Goal: Information Seeking & Learning: Check status

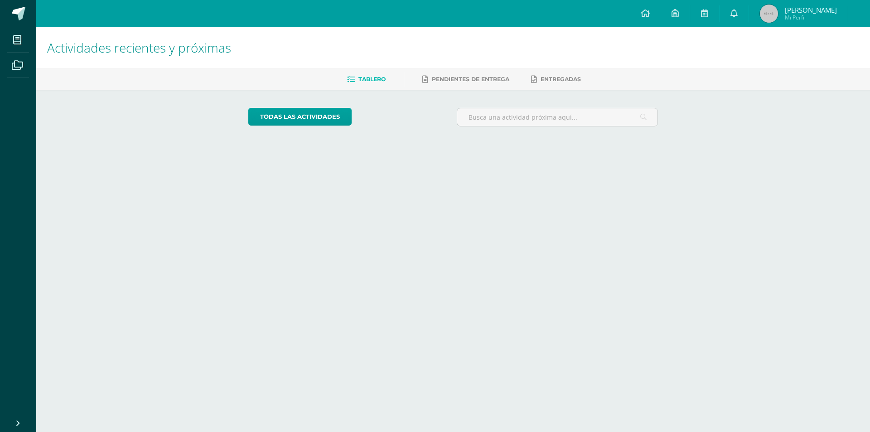
click at [813, 10] on span "Francisco Josué" at bounding box center [810, 9] width 52 height 9
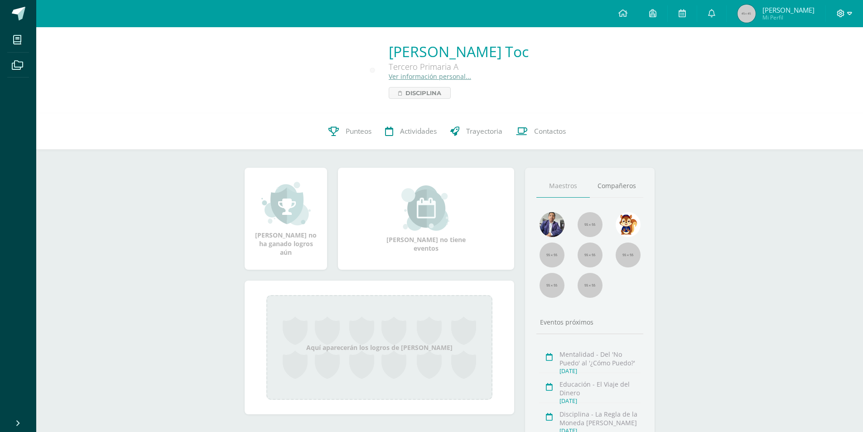
drag, startPoint x: 852, startPoint y: 12, endPoint x: 847, endPoint y: 10, distance: 5.3
click at [851, 12] on div at bounding box center [844, 13] width 37 height 27
click at [845, 11] on span at bounding box center [843, 14] width 15 height 10
click at [824, 63] on span "Cerrar sesión" at bounding box center [820, 62] width 41 height 9
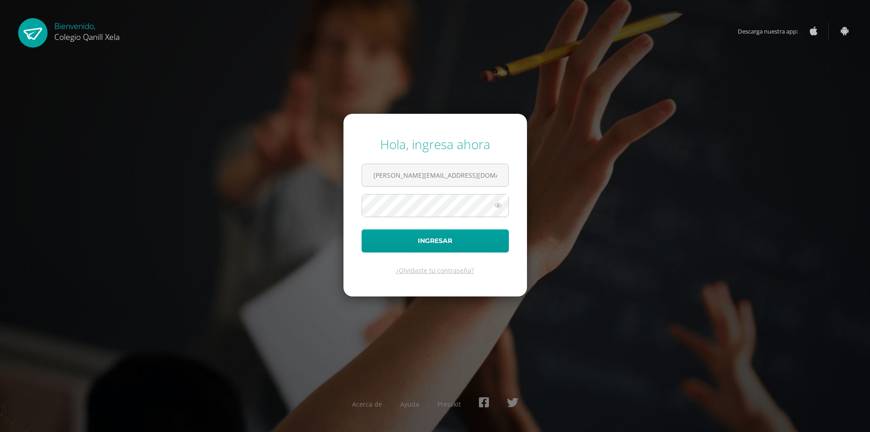
click at [826, 65] on div "Hola, ingresa ahora margarita.paxtor@qanill.edu.gt Ingresar ¿Olvidaste tu contr…" at bounding box center [434, 216] width 877 height 432
click at [466, 175] on input "margarita.paxtor@qanill.edu.gt" at bounding box center [435, 175] width 146 height 22
type input "[EMAIL_ADDRESS][DOMAIN_NAME]"
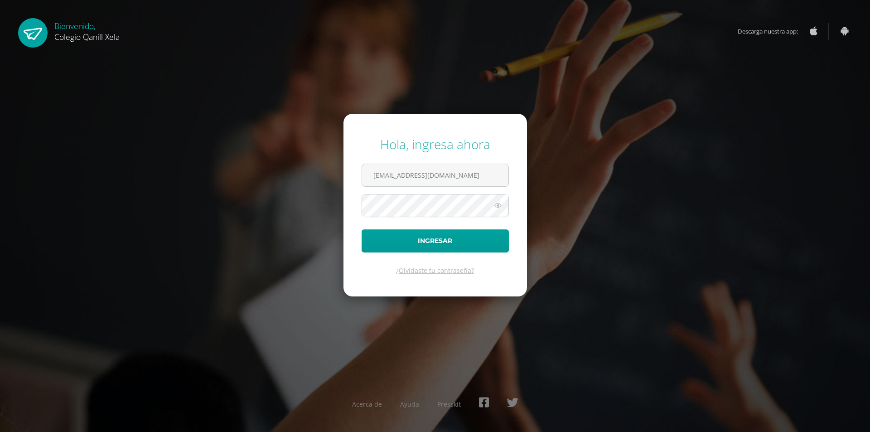
drag, startPoint x: 499, startPoint y: 206, endPoint x: 492, endPoint y: 207, distance: 6.9
click at [492, 207] on icon at bounding box center [498, 205] width 12 height 11
click at [426, 240] on button "Ingresar" at bounding box center [434, 240] width 147 height 23
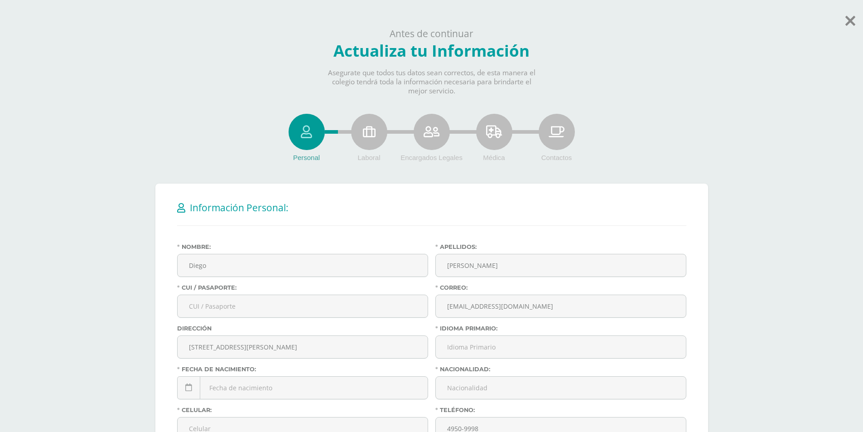
drag, startPoint x: 846, startPoint y: 4, endPoint x: 855, endPoint y: 19, distance: 17.1
click at [854, 16] on body "Hola Diego, bienvenido a Edoo! Antes de continuar Actualiza tu Información Aseg…" at bounding box center [431, 320] width 863 height 640
click at [857, 22] on body "Hola Diego, bienvenido a Edoo! Antes de continuar Actualiza tu Información Aseg…" at bounding box center [431, 320] width 863 height 640
click at [850, 24] on icon at bounding box center [850, 21] width 10 height 16
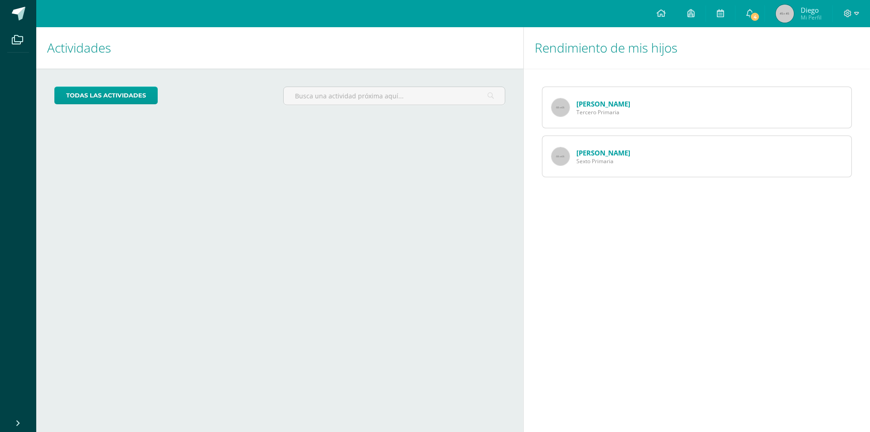
click at [643, 159] on div "Margarita Paxtor Sexto Primaria" at bounding box center [697, 156] width 310 height 42
click at [604, 150] on link "Margarita Paxtor" at bounding box center [603, 152] width 54 height 9
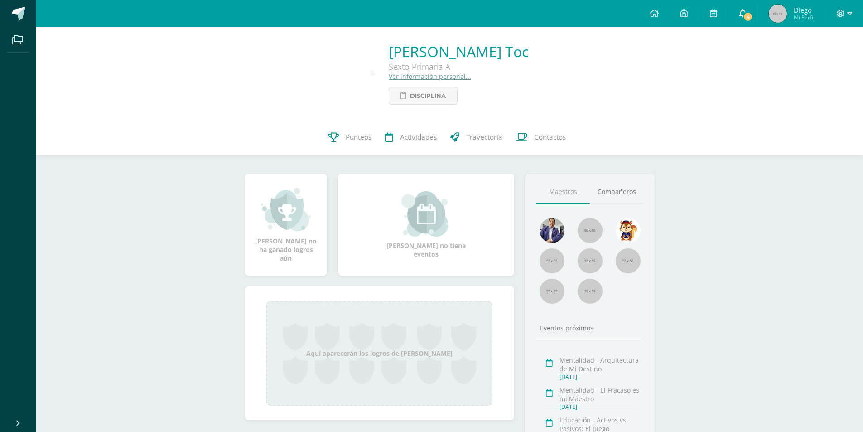
click at [742, 14] on icon at bounding box center [742, 13] width 7 height 8
click at [743, 13] on icon at bounding box center [742, 13] width 7 height 8
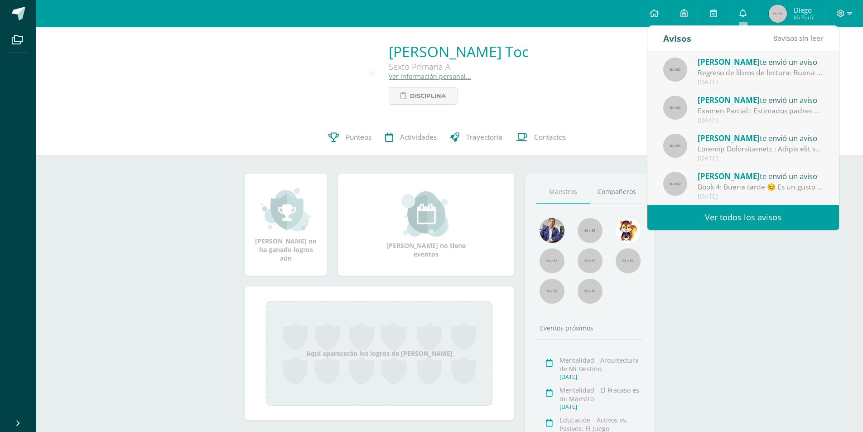
click at [615, 90] on div "Margarita Belén Paxtor Toc Sexto Primaria A Ver información personal... Discipl…" at bounding box center [449, 73] width 812 height 63
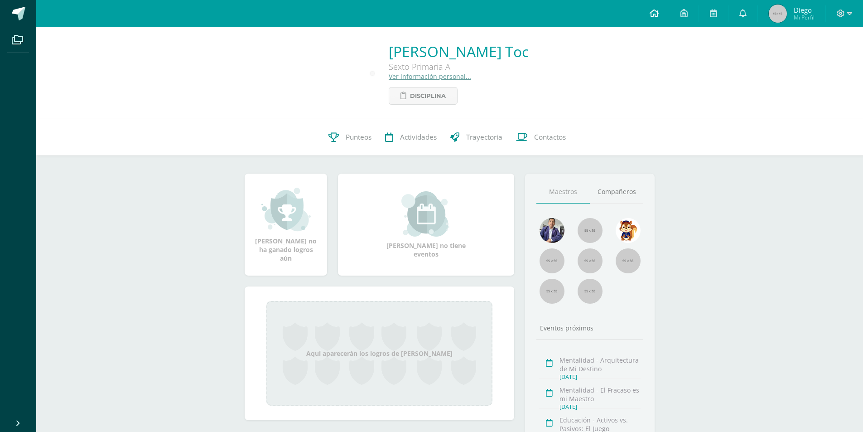
click at [662, 14] on link at bounding box center [654, 13] width 31 height 27
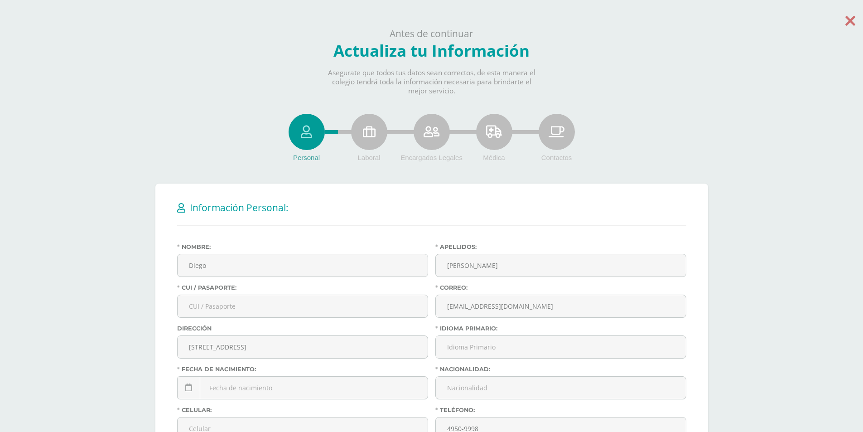
click at [851, 24] on icon at bounding box center [850, 21] width 10 height 16
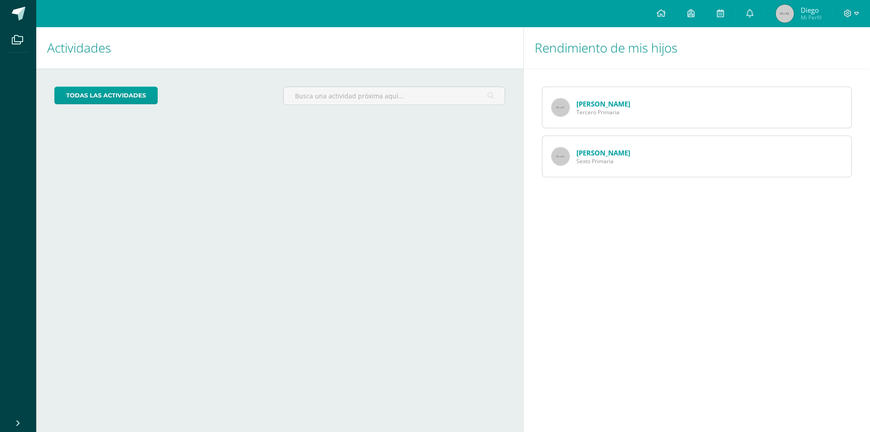
click at [588, 161] on span "Sexto Primaria" at bounding box center [603, 161] width 54 height 8
click at [564, 154] on img at bounding box center [560, 156] width 18 height 18
click at [565, 153] on img at bounding box center [560, 156] width 18 height 18
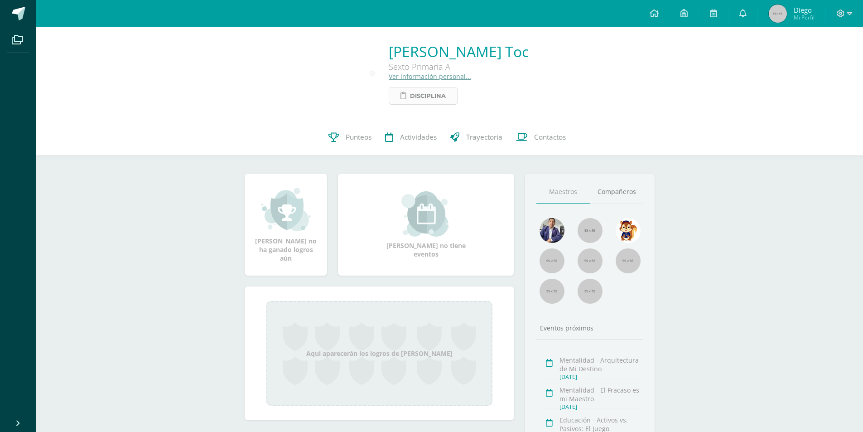
click at [417, 97] on span "Disciplina" at bounding box center [428, 95] width 36 height 17
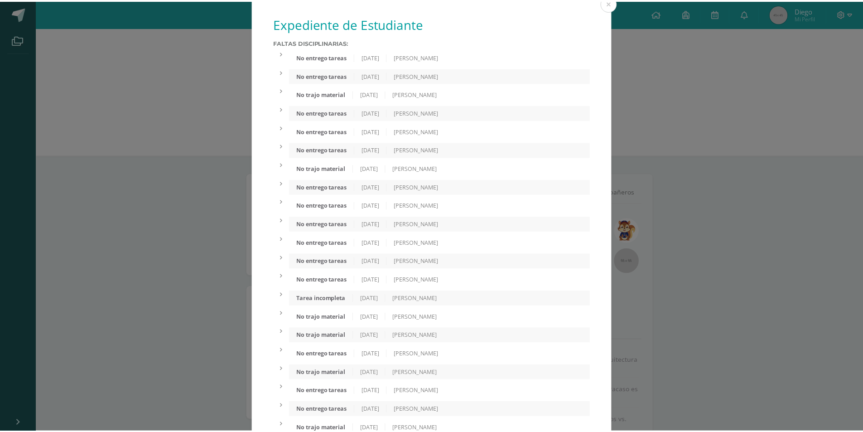
scroll to position [2, 0]
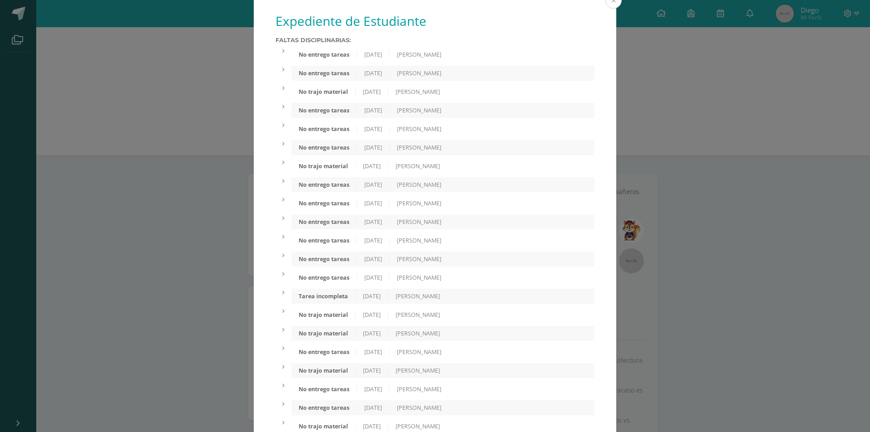
click at [609, 2] on button at bounding box center [613, 0] width 16 height 16
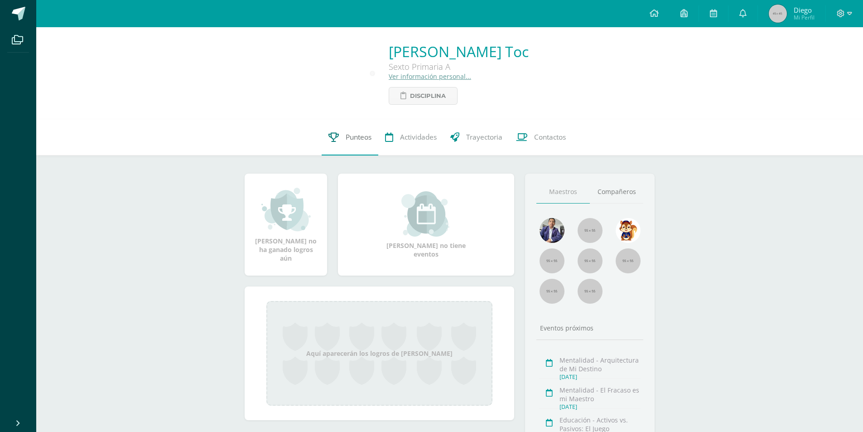
click at [339, 135] on link "Punteos" at bounding box center [350, 137] width 57 height 36
click at [337, 137] on icon at bounding box center [333, 137] width 10 height 10
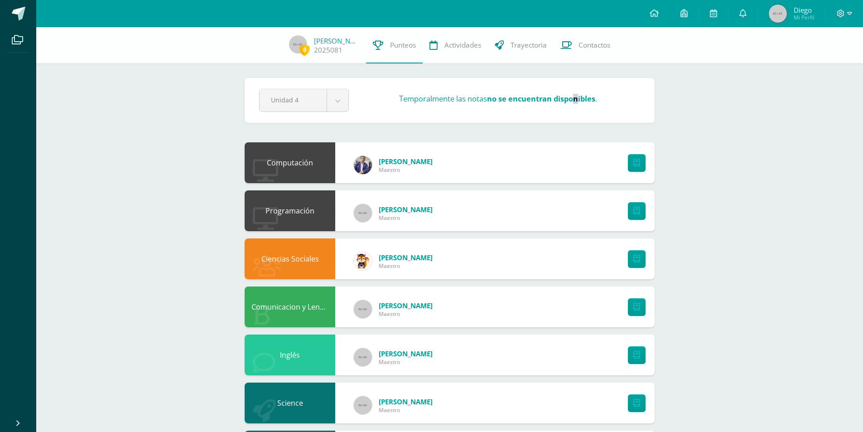
click at [575, 106] on div "Unidad 4 Unidad 1 Unidad 2 Unidad 3 Unidad 4 Temporalmente las notas no se encu…" at bounding box center [449, 100] width 388 height 23
click at [632, 93] on div "Unidad 4 Unidad 1 Unidad 2 Unidad 3 Unidad 4 Temporalmente las notas no se encu…" at bounding box center [449, 100] width 388 height 23
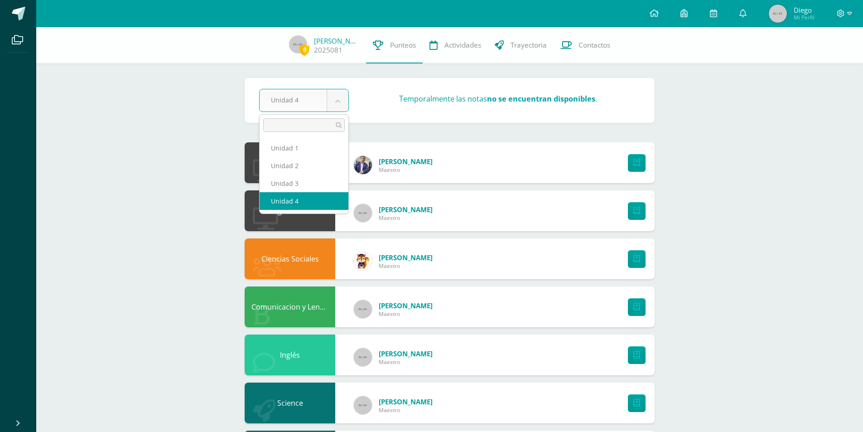
click at [318, 100] on body "Archivos Cerrar panel Configuración Cerrar sesión Diego Mi Perfil Avisos 8 avis…" at bounding box center [431, 316] width 863 height 633
select select "Unidad 3"
